Goal: Navigation & Orientation: Find specific page/section

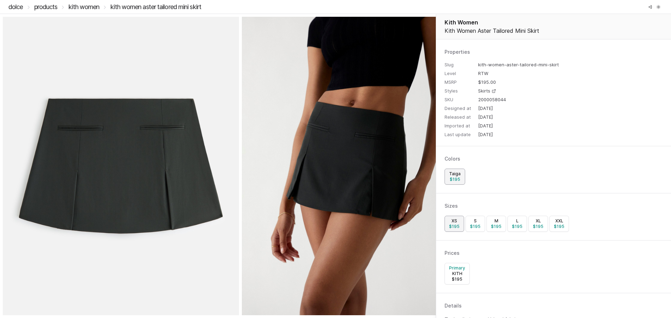
click at [18, 7] on link "DOLCE" at bounding box center [15, 6] width 15 height 7
